Goal: Navigation & Orientation: Find specific page/section

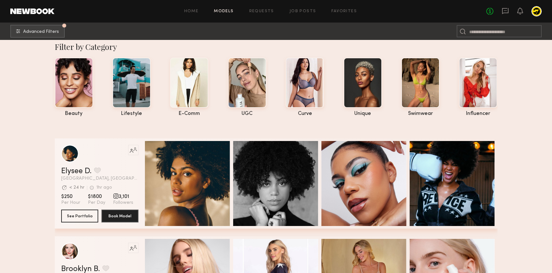
scroll to position [11, 0]
click at [294, 12] on link "Job Posts" at bounding box center [303, 11] width 27 height 4
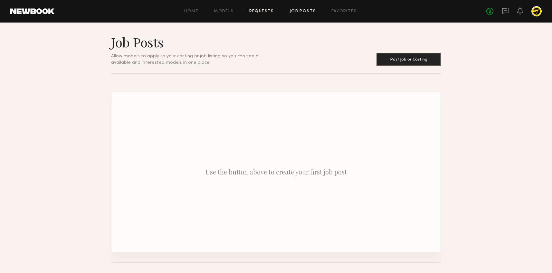
click at [265, 11] on link "Requests" at bounding box center [261, 11] width 25 height 4
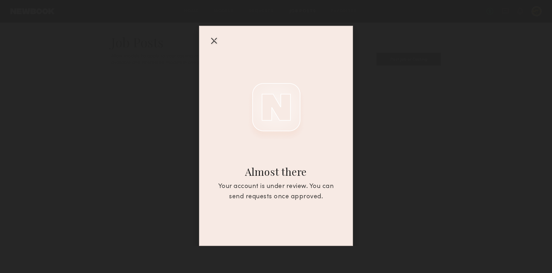
click at [210, 43] on div at bounding box center [214, 40] width 10 height 10
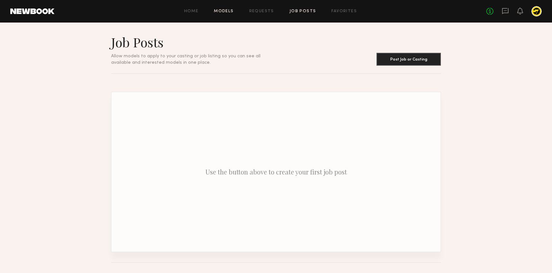
click at [226, 11] on link "Models" at bounding box center [224, 11] width 20 height 4
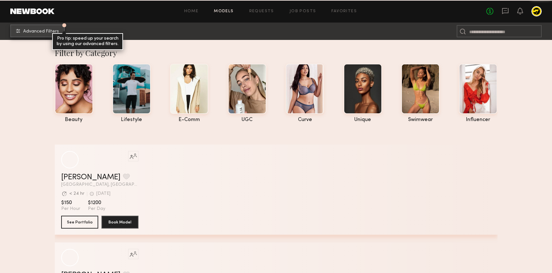
click at [33, 26] on button "Advanced Filters Pro tip: speed up your search by using our advanced filters." at bounding box center [37, 30] width 54 height 13
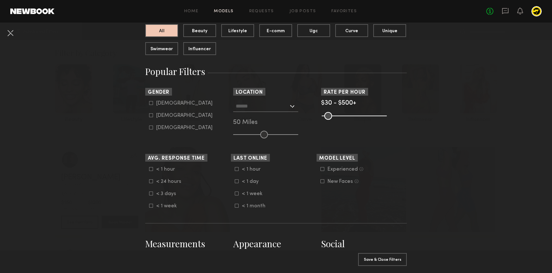
scroll to position [78, 0]
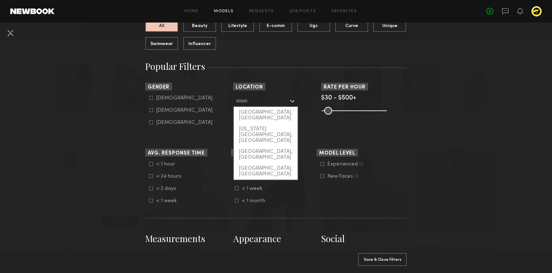
click at [264, 102] on input "text" at bounding box center [262, 100] width 53 height 11
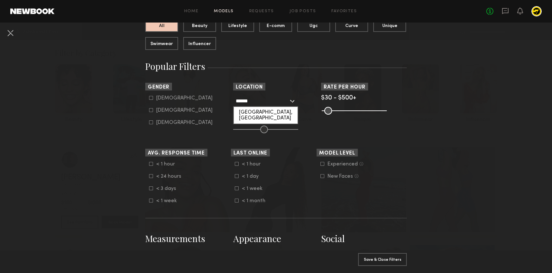
click at [259, 110] on div "[GEOGRAPHIC_DATA], [GEOGRAPHIC_DATA]" at bounding box center [266, 115] width 64 height 17
type input "**********"
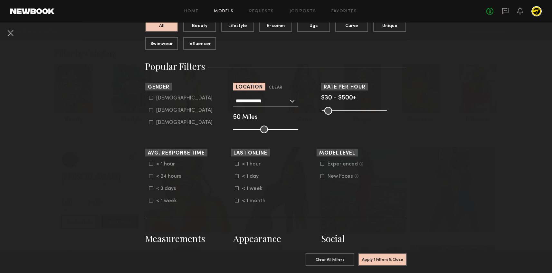
click at [253, 115] on div "50 Miles" at bounding box center [276, 118] width 86 height 6
click at [245, 118] on div "50 Miles" at bounding box center [276, 118] width 86 height 6
drag, startPoint x: 263, startPoint y: 129, endPoint x: 301, endPoint y: 129, distance: 37.7
type input "***"
click at [298, 129] on input "range" at bounding box center [265, 130] width 65 height 8
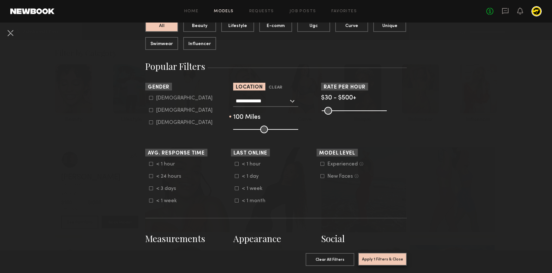
click at [381, 260] on button "Apply 1 Filters & Close" at bounding box center [382, 259] width 49 height 13
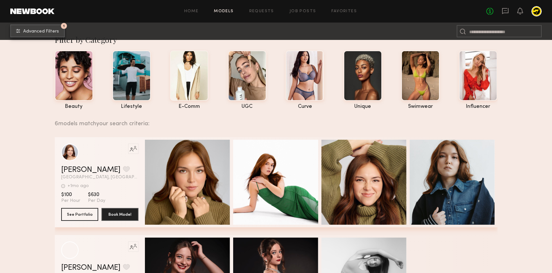
scroll to position [13, 0]
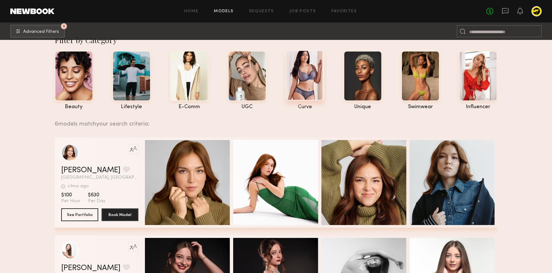
click at [307, 82] on div at bounding box center [305, 75] width 38 height 50
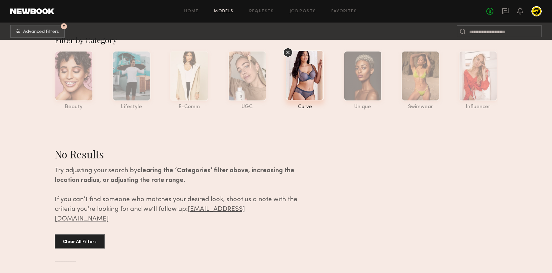
click at [288, 51] on icon at bounding box center [288, 53] width 10 height 10
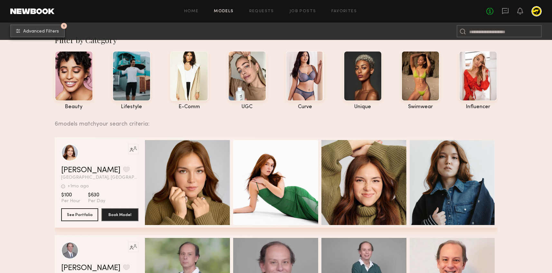
click at [58, 36] on button "1 Advanced Filters" at bounding box center [37, 30] width 54 height 13
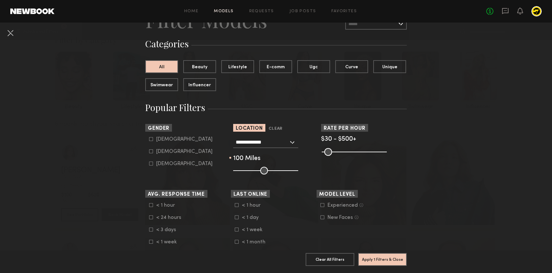
scroll to position [44, 0]
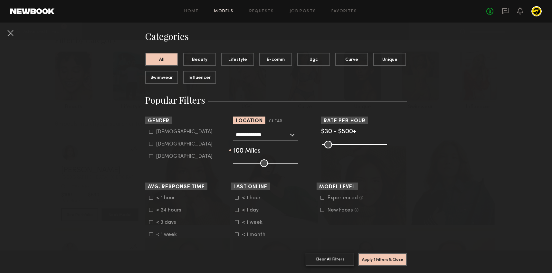
click at [325, 261] on button "Clear All Filters" at bounding box center [330, 259] width 49 height 13
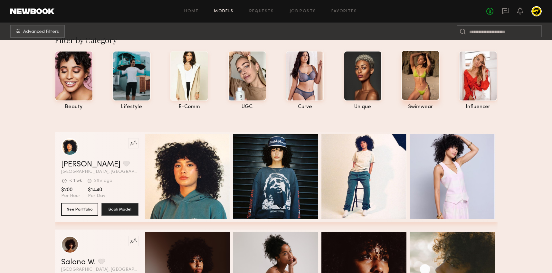
click at [416, 73] on div at bounding box center [420, 75] width 38 height 50
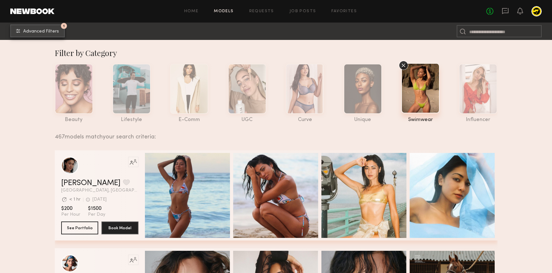
click at [46, 26] on button "1 Advanced Filters" at bounding box center [37, 30] width 54 height 13
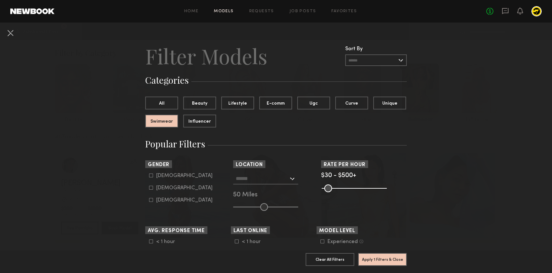
scroll to position [5, 0]
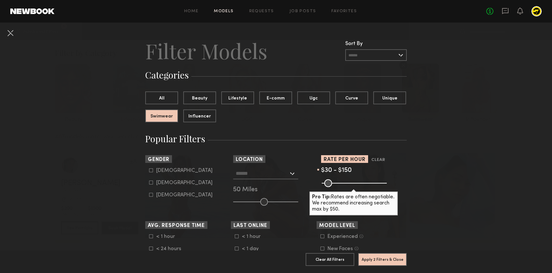
drag, startPoint x: 383, startPoint y: 183, endPoint x: 340, endPoint y: 181, distance: 43.2
type input "***"
click at [340, 181] on input "range" at bounding box center [354, 183] width 65 height 8
click at [380, 259] on button "Apply 2 Filters & Close" at bounding box center [382, 259] width 49 height 13
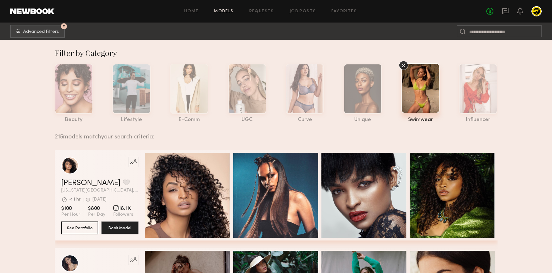
click at [405, 61] on icon at bounding box center [404, 66] width 10 height 10
